Goal: Use online tool/utility: Utilize a website feature to perform a specific function

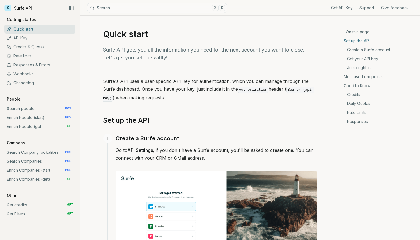
click at [42, 126] on link "Enrich People (get) GET" at bounding box center [39, 126] width 71 height 9
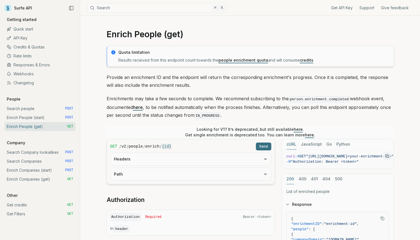
click at [171, 160] on button "Headers" at bounding box center [191, 159] width 160 height 12
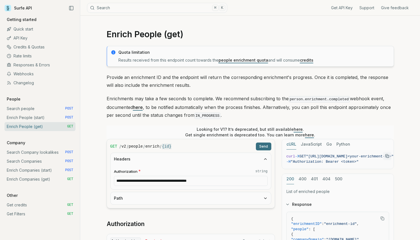
click at [161, 201] on button "Path" at bounding box center [191, 198] width 160 height 12
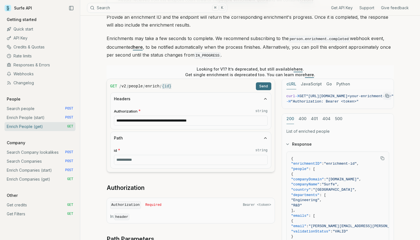
scroll to position [61, 0]
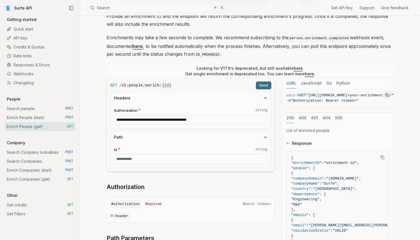
click at [49, 119] on link "Enrich People (start) POST" at bounding box center [39, 117] width 71 height 9
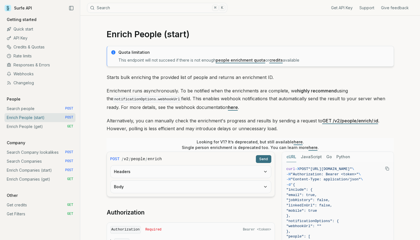
click at [162, 172] on button "Headers" at bounding box center [191, 172] width 160 height 12
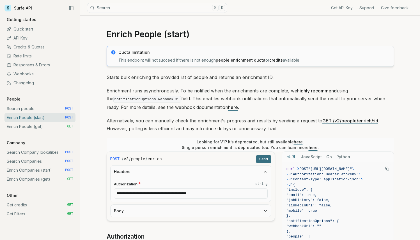
click at [157, 217] on form "**********" at bounding box center [191, 187] width 168 height 70
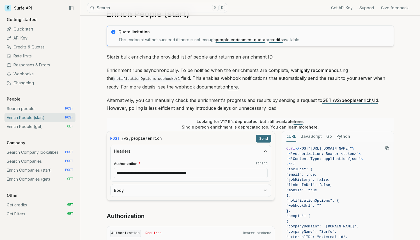
click at [162, 194] on button "Body" at bounding box center [191, 191] width 160 height 12
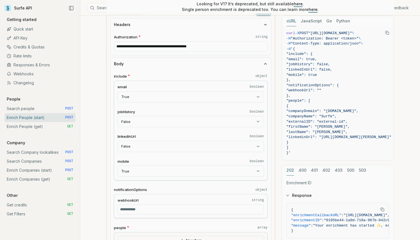
scroll to position [155, 0]
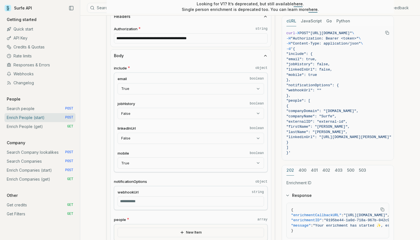
click at [156, 200] on input "webhookUrl string" at bounding box center [191, 202] width 146 height 10
paste input "**********"
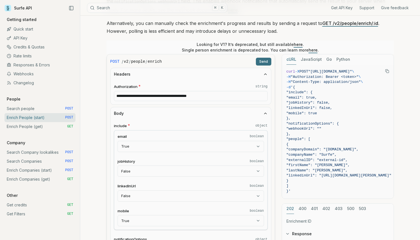
type input "**********"
click at [265, 62] on button "Send" at bounding box center [263, 62] width 15 height 8
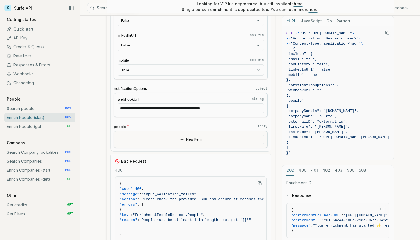
scroll to position [256, 0]
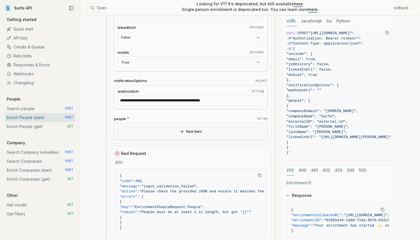
click at [211, 127] on button "New Item" at bounding box center [191, 132] width 146 height 10
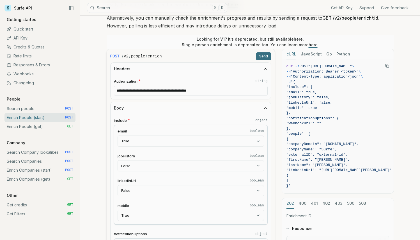
click at [264, 55] on button "Send" at bounding box center [263, 56] width 15 height 8
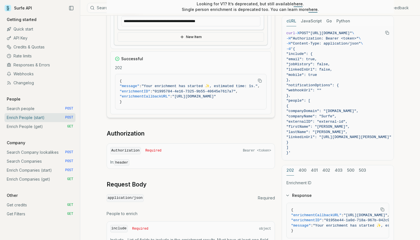
scroll to position [509, 0]
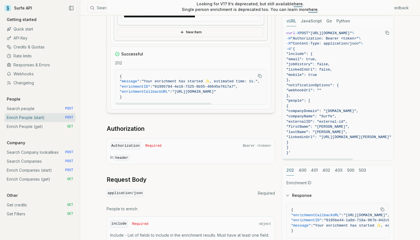
click at [45, 127] on link "Enrich People (get) GET" at bounding box center [39, 126] width 71 height 9
drag, startPoint x: 161, startPoint y: 85, endPoint x: 240, endPoint y: 87, distance: 79.4
click at [236, 87] on span ""01995704-4e16-7325-9b55-40645e7617a7"" at bounding box center [194, 87] width 83 height 4
copy span "01995704-4e16-7325-9b55-40645e7617a7"
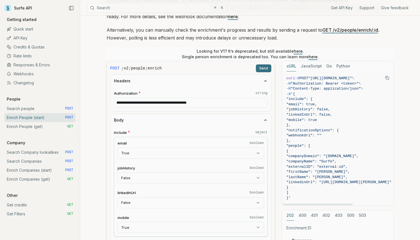
scroll to position [85, 0]
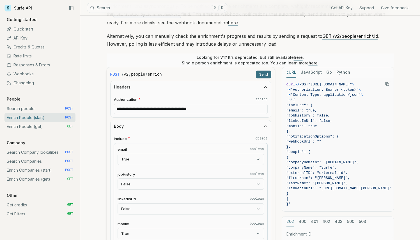
click at [267, 75] on button "Send" at bounding box center [263, 75] width 15 height 8
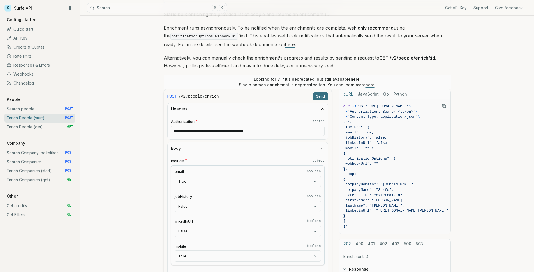
scroll to position [56, 0]
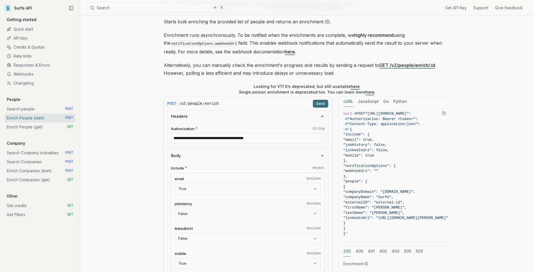
click at [321, 101] on button "Send" at bounding box center [320, 104] width 15 height 8
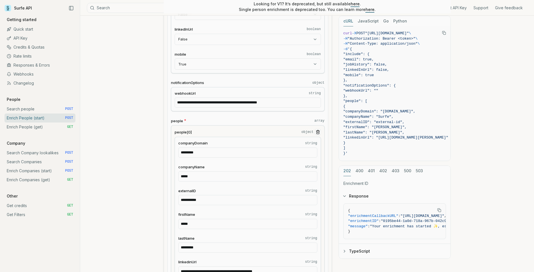
scroll to position [254, 0]
click at [298, 101] on input "**********" at bounding box center [248, 103] width 146 height 10
click at [299, 102] on input "**********" at bounding box center [248, 103] width 146 height 10
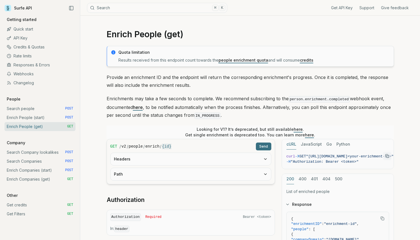
click at [151, 160] on button "Headers" at bounding box center [191, 159] width 160 height 12
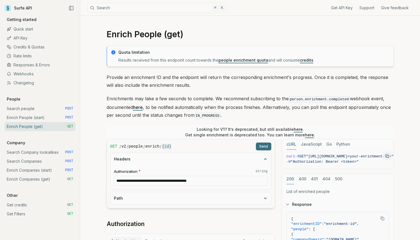
click at [139, 195] on button "Path" at bounding box center [191, 198] width 160 height 12
click at [136, 210] on label "id * string" at bounding box center [191, 211] width 154 height 6
click at [136, 215] on input "id * string" at bounding box center [191, 220] width 154 height 10
click at [135, 218] on input "id * string" at bounding box center [191, 220] width 154 height 10
paste input "**********"
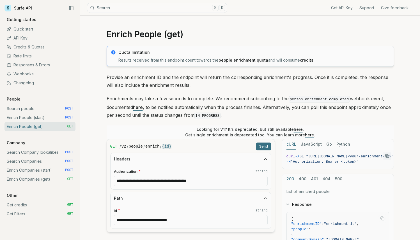
type input "**********"
click at [268, 147] on button "Send" at bounding box center [263, 147] width 15 height 8
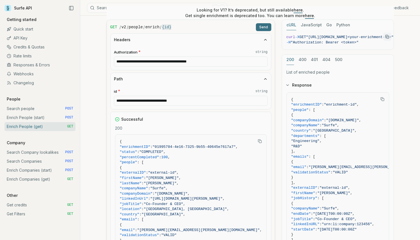
scroll to position [120, 0]
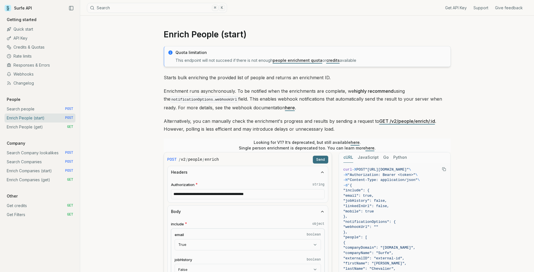
scroll to position [254, 0]
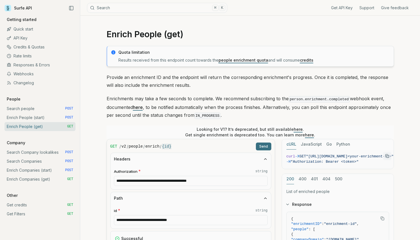
click at [36, 6] on div "Surfe API" at bounding box center [39, 8] width 71 height 8
click at [25, 119] on link "Enrich People (start) POST" at bounding box center [39, 117] width 71 height 9
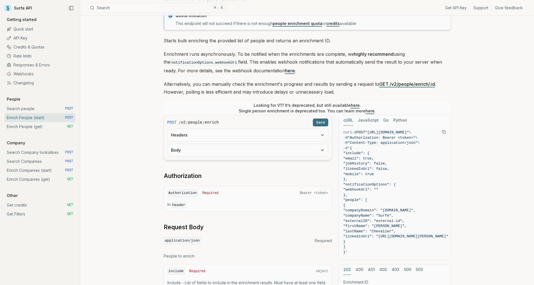
scroll to position [39, 0]
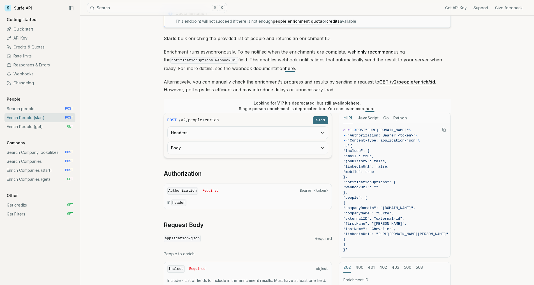
click at [253, 128] on button "Headers" at bounding box center [248, 133] width 160 height 12
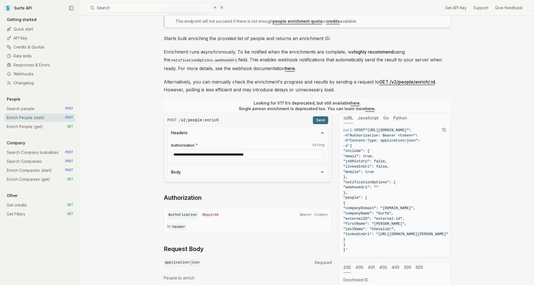
click at [238, 170] on button "Body" at bounding box center [248, 172] width 160 height 12
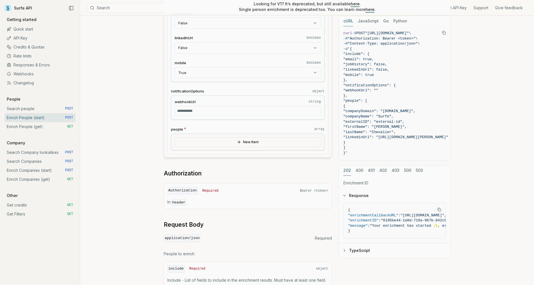
scroll to position [248, 0]
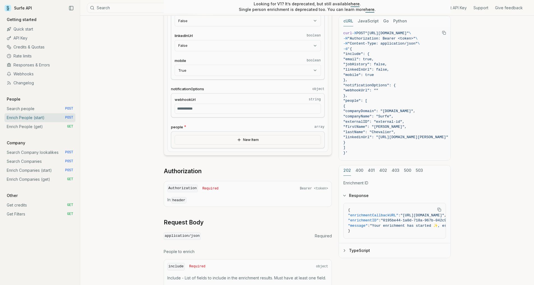
click at [229, 139] on button "New Item" at bounding box center [248, 140] width 146 height 10
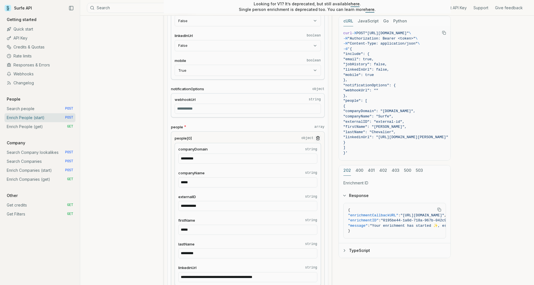
click at [231, 110] on input "webhookUrl string" at bounding box center [248, 109] width 146 height 10
paste input "**********"
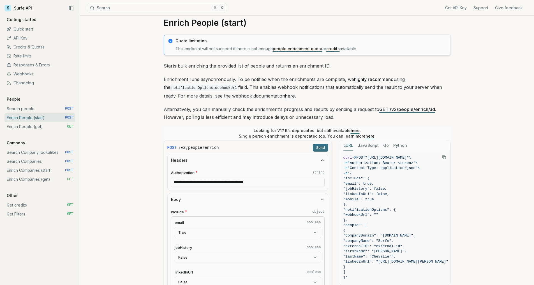
scroll to position [11, 0]
type input "**********"
click at [322, 145] on button "Send" at bounding box center [320, 148] width 15 height 8
